Goal: Transaction & Acquisition: Book appointment/travel/reservation

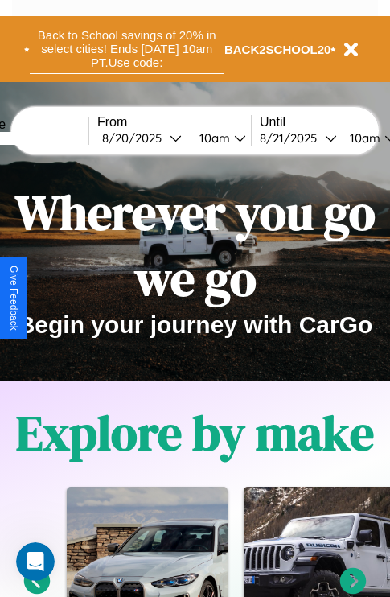
click at [126, 49] on button "Back to School savings of 20% in select cities! Ends [DATE] 10am PT. Use code:" at bounding box center [127, 49] width 195 height 50
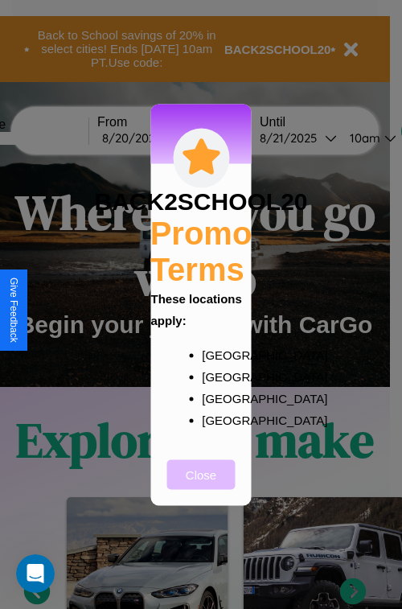
click at [201, 485] on button "Close" at bounding box center [201, 474] width 68 height 30
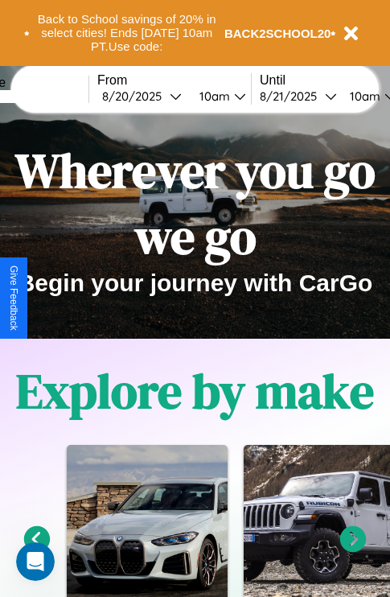
scroll to position [248, 0]
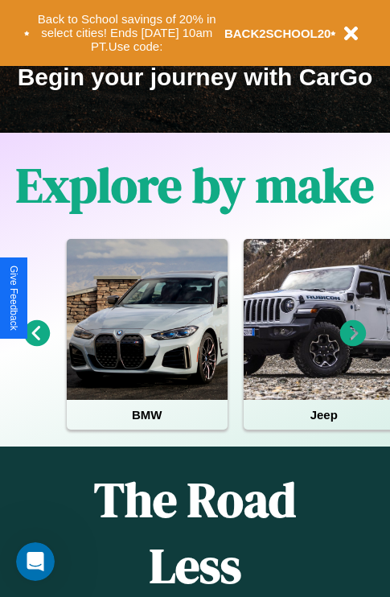
click at [353, 344] on icon at bounding box center [353, 333] width 27 height 27
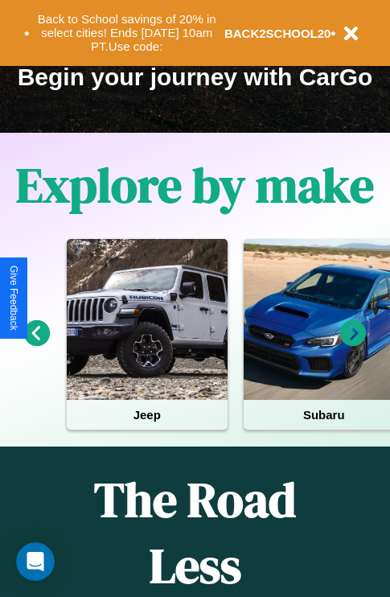
click at [353, 344] on icon at bounding box center [353, 333] width 27 height 27
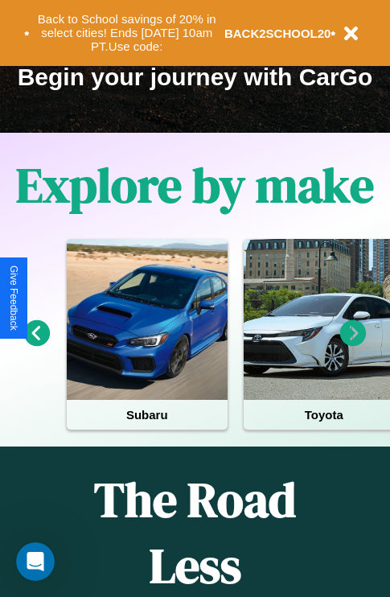
click at [353, 344] on icon at bounding box center [353, 333] width 27 height 27
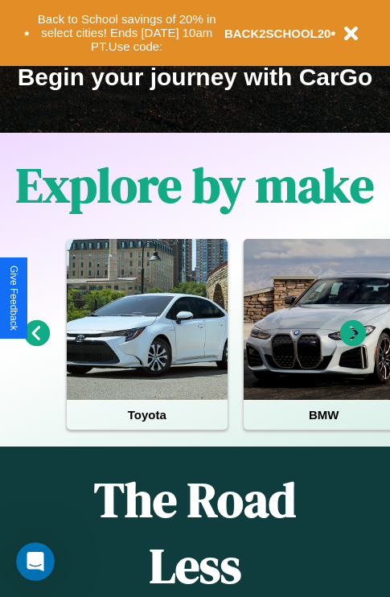
click at [36, 344] on icon at bounding box center [37, 333] width 27 height 27
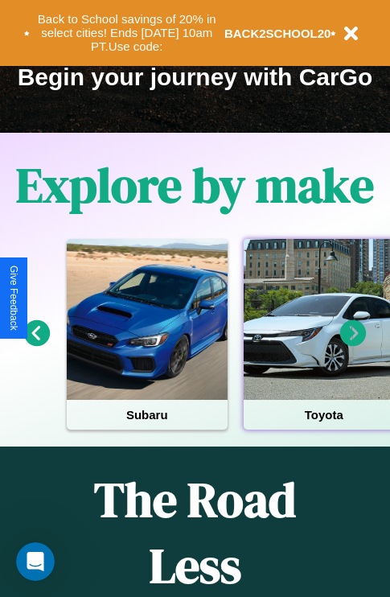
click at [323, 344] on div at bounding box center [324, 319] width 161 height 161
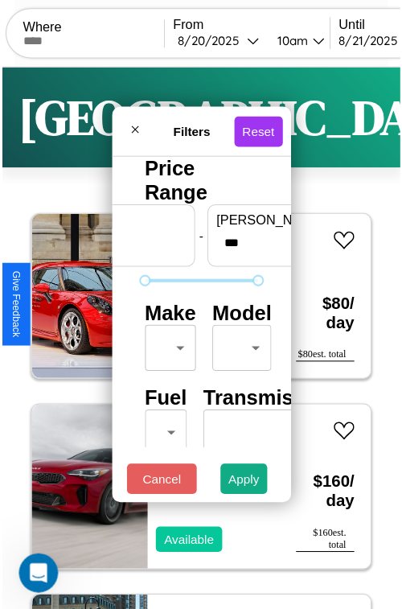
scroll to position [47, 0]
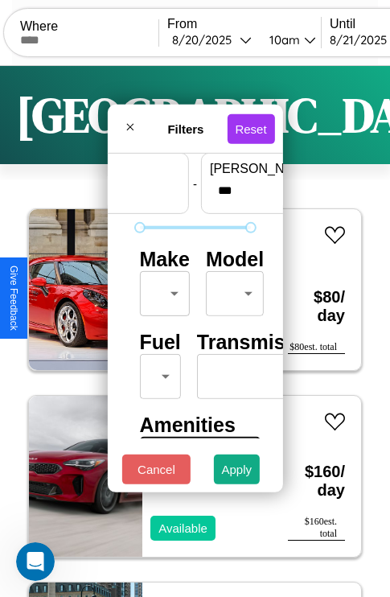
click at [162, 290] on body "CarGo Where From [DATE] 10am Until [DATE] 10am Become a Host Login Sign Up Dall…" at bounding box center [195, 332] width 390 height 664
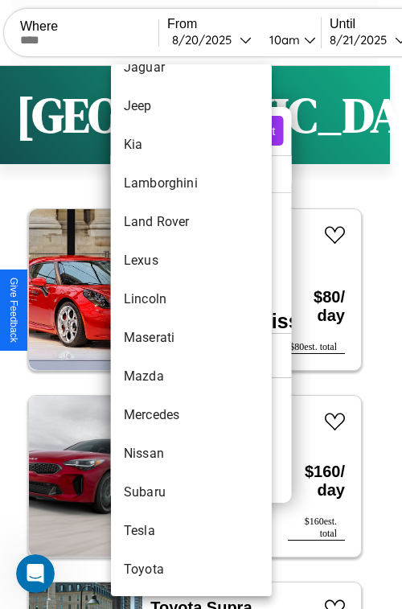
scroll to position [842, 0]
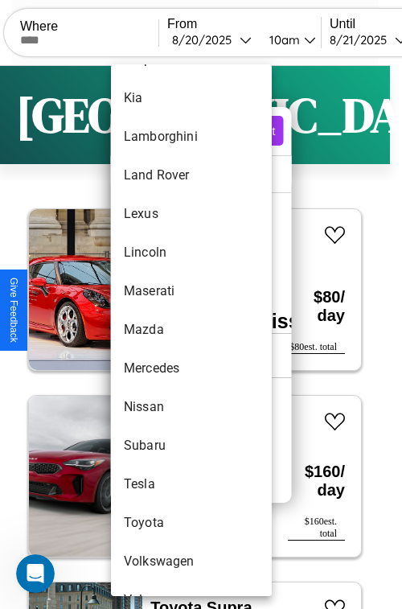
click at [161, 330] on li "Mazda" at bounding box center [191, 330] width 161 height 39
type input "*****"
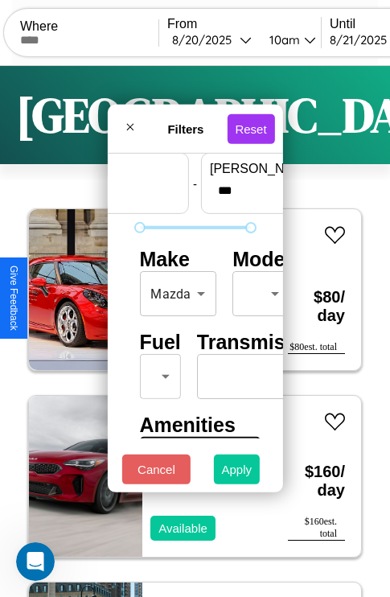
click at [237, 473] on button "Apply" at bounding box center [237, 470] width 47 height 30
